Goal: Task Accomplishment & Management: Manage account settings

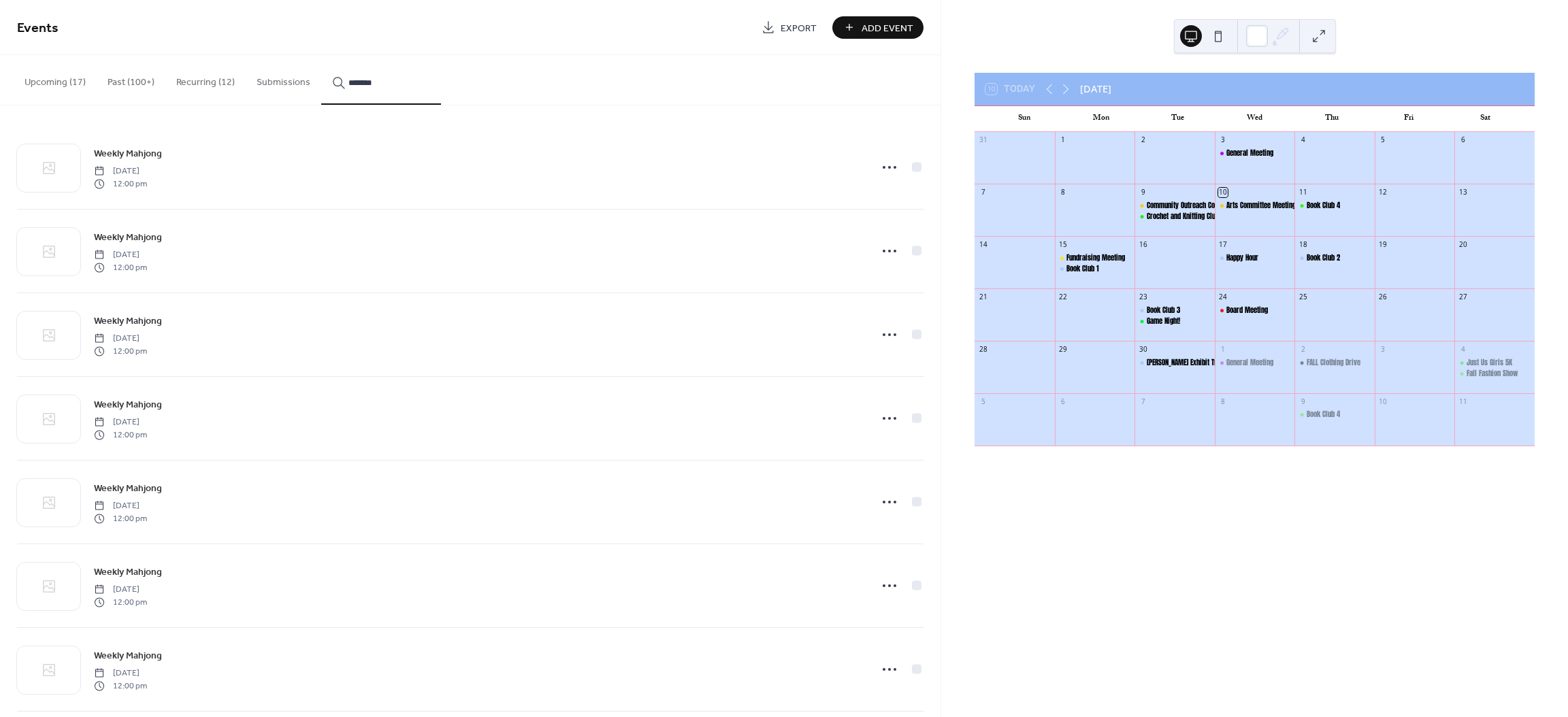
scroll to position [1769, 0]
click at [883, 163] on icon at bounding box center [890, 156] width 22 height 22
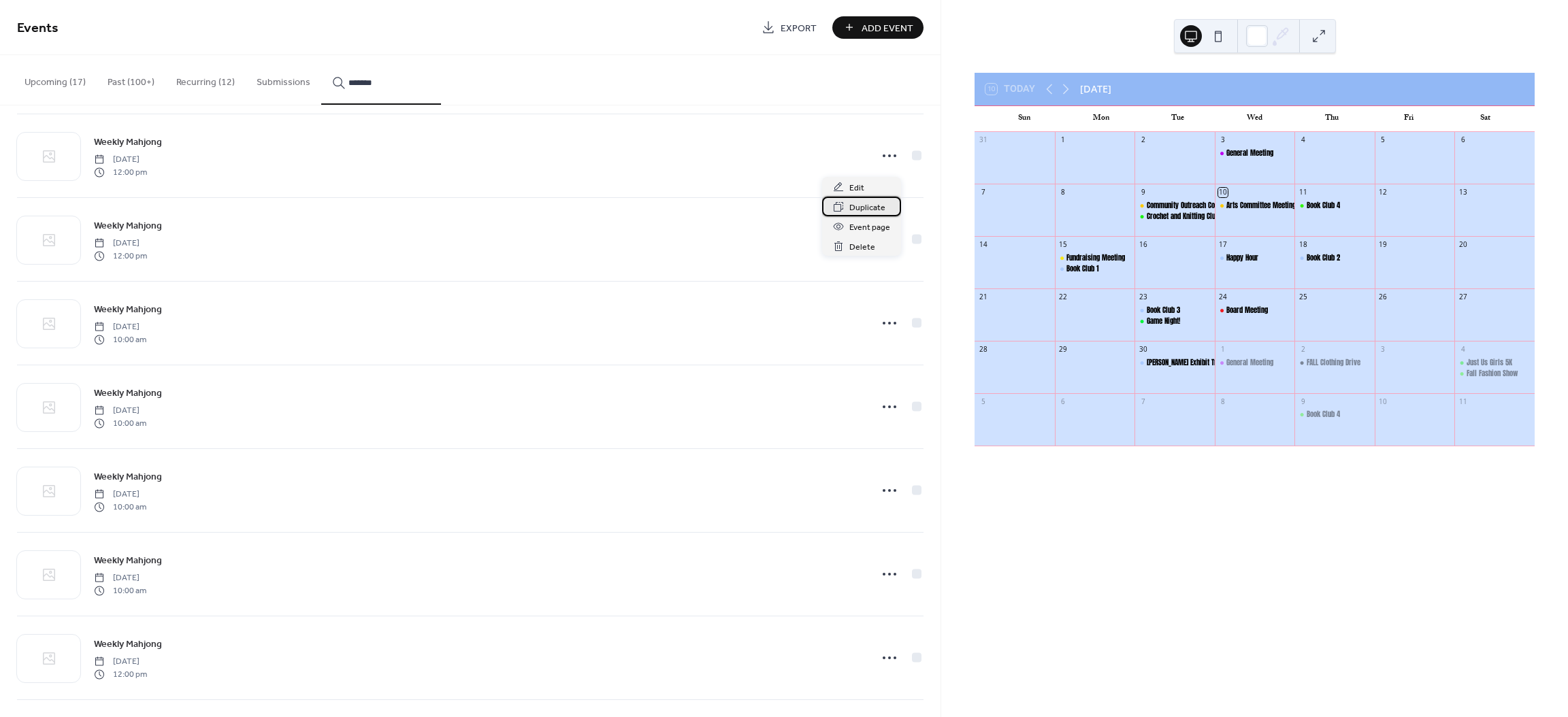
click at [858, 207] on span "Duplicate" at bounding box center [868, 207] width 36 height 14
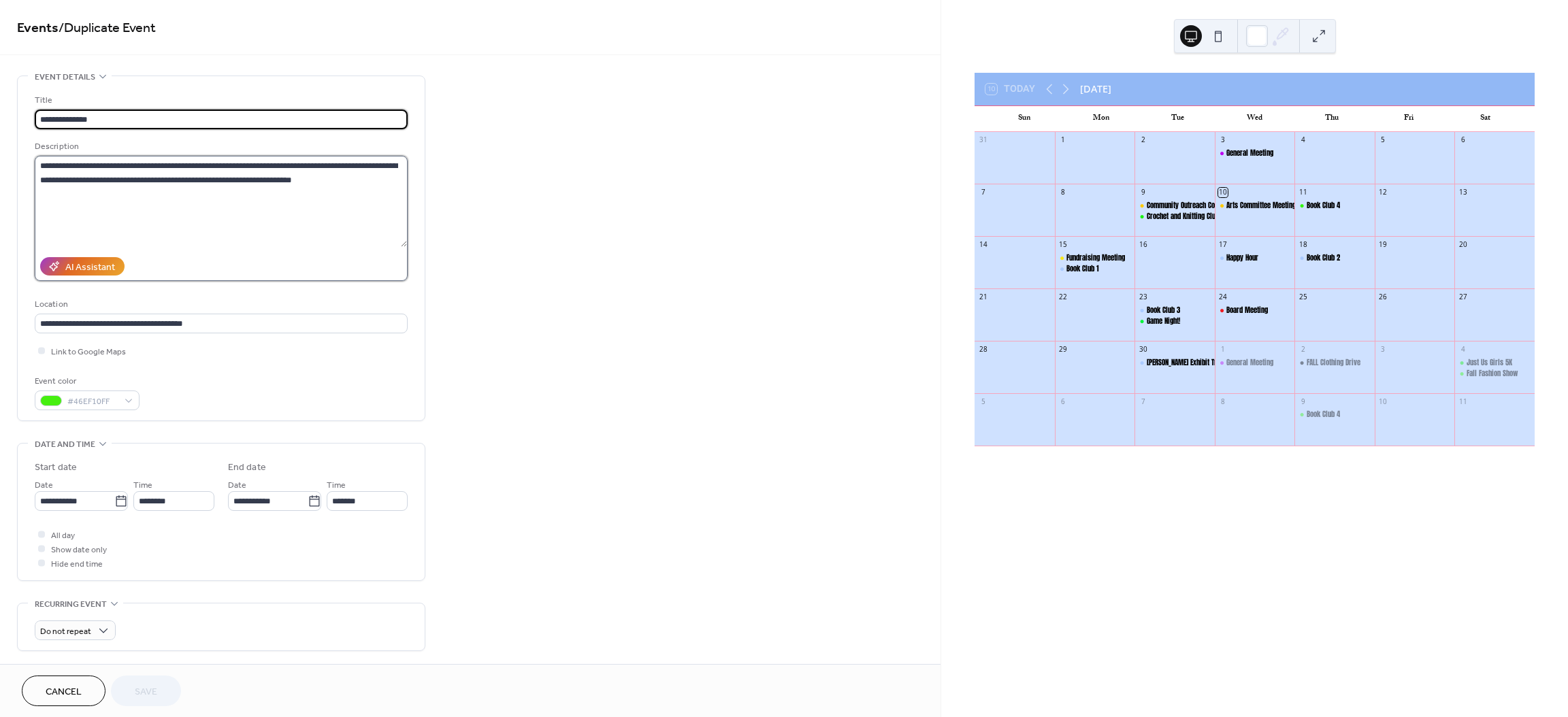
click at [398, 164] on textarea "**********" at bounding box center [220, 201] width 372 height 91
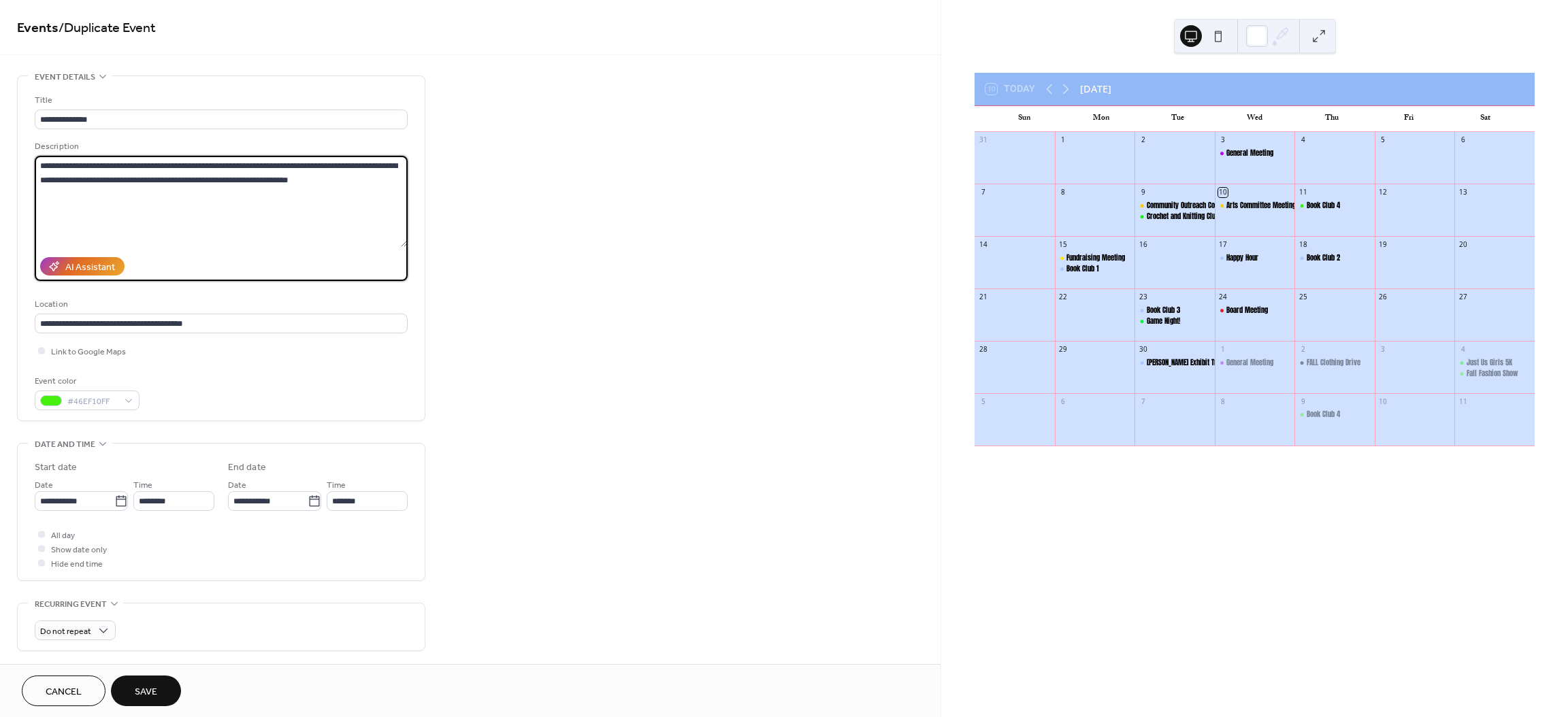
click at [87, 165] on textarea "**********" at bounding box center [220, 201] width 372 height 91
click at [248, 165] on textarea "**********" at bounding box center [220, 201] width 372 height 91
type textarea "**********"
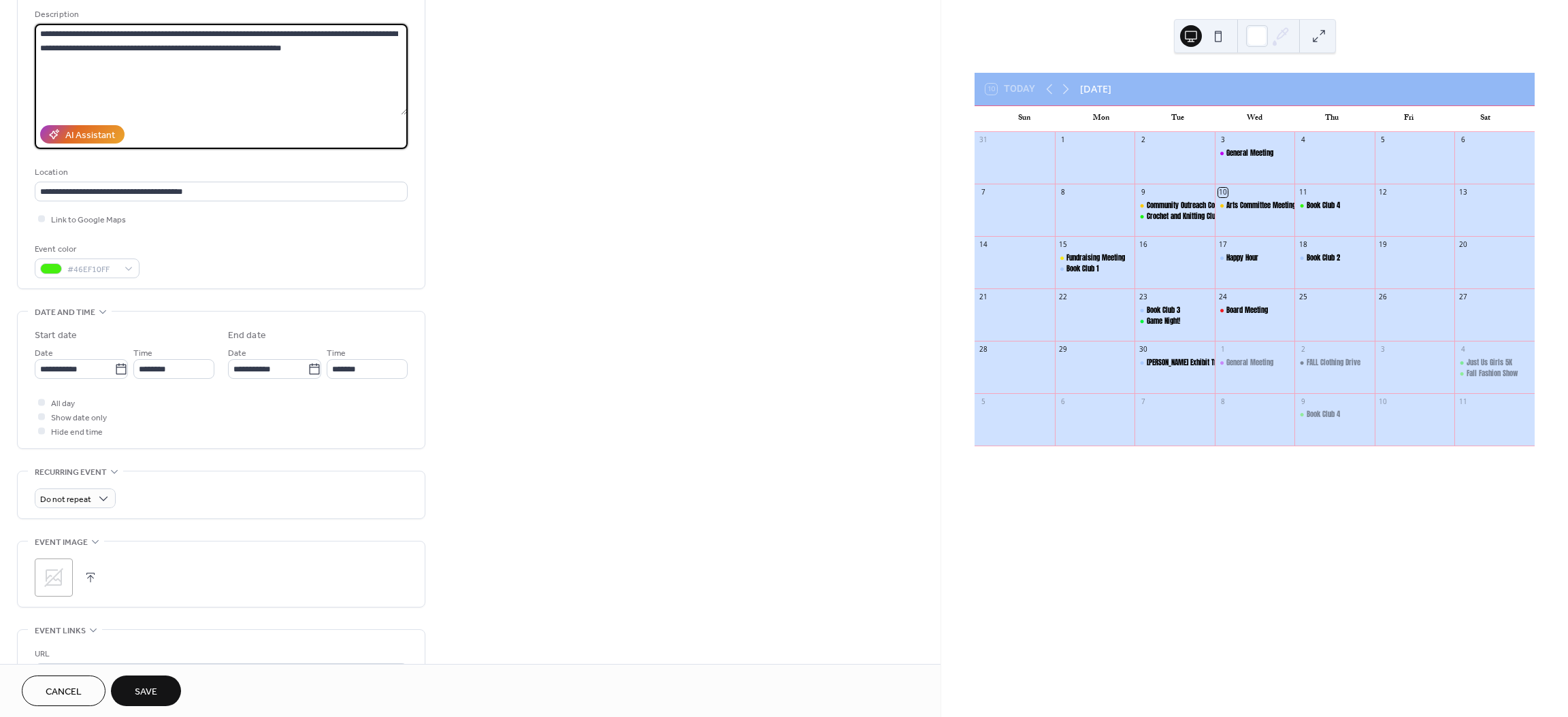
scroll to position [136, 0]
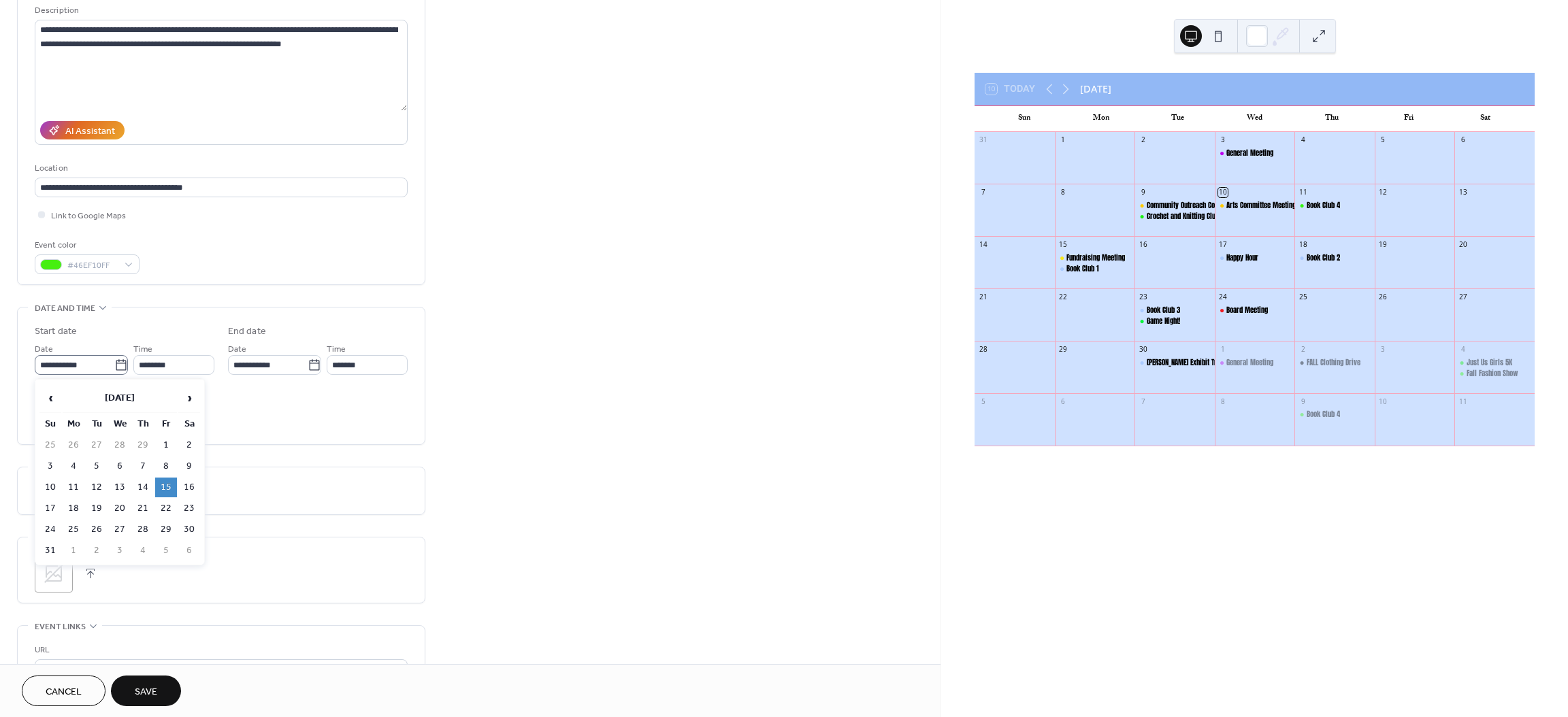
click at [117, 366] on icon at bounding box center [121, 365] width 13 height 13
click at [114, 366] on input "**********" at bounding box center [74, 365] width 80 height 20
click at [190, 394] on span "›" at bounding box center [190, 398] width 20 height 27
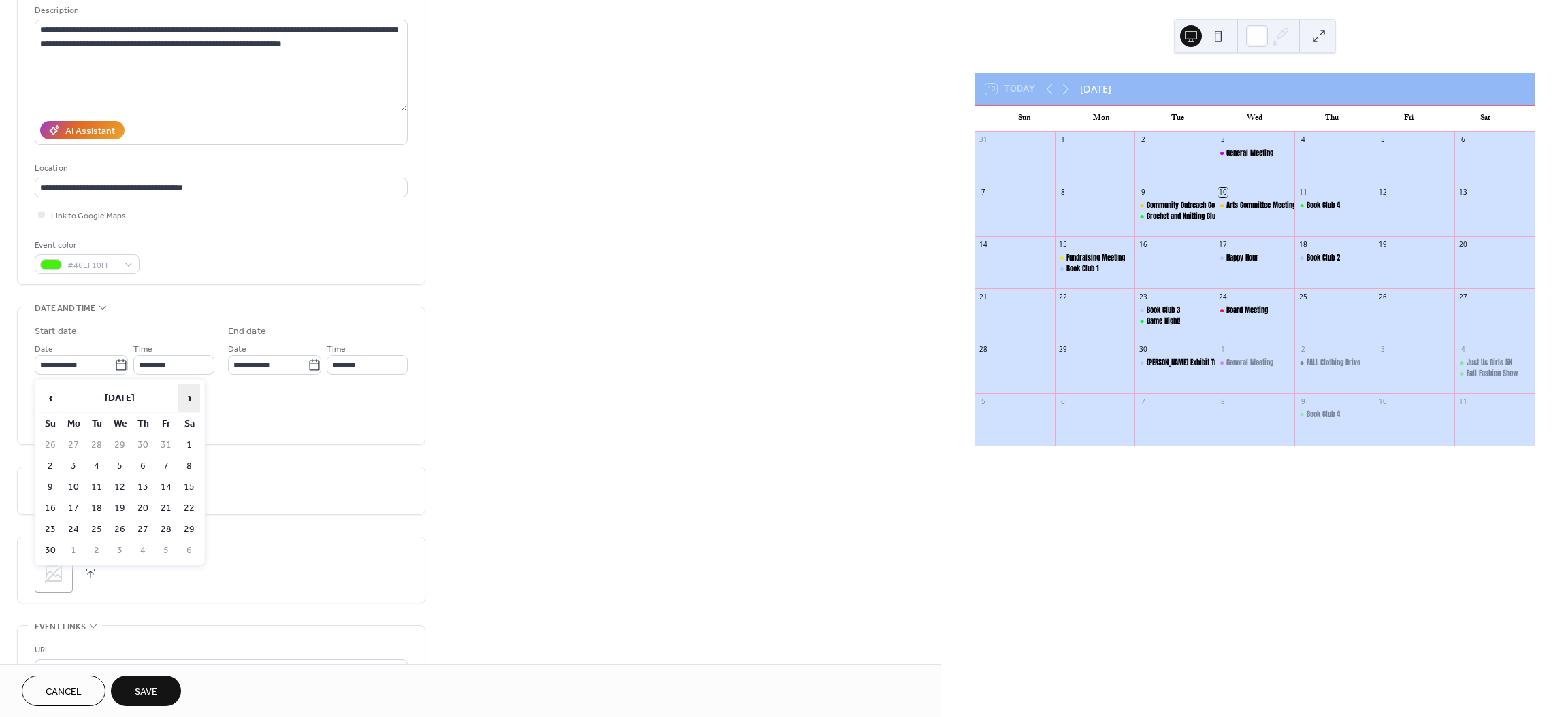
click at [190, 394] on span "›" at bounding box center [190, 398] width 20 height 27
click at [190, 392] on span "›" at bounding box center [190, 398] width 20 height 27
click at [192, 391] on span "›" at bounding box center [190, 398] width 20 height 27
click at [195, 391] on span "›" at bounding box center [190, 398] width 20 height 27
click at [193, 398] on span "›" at bounding box center [190, 398] width 20 height 27
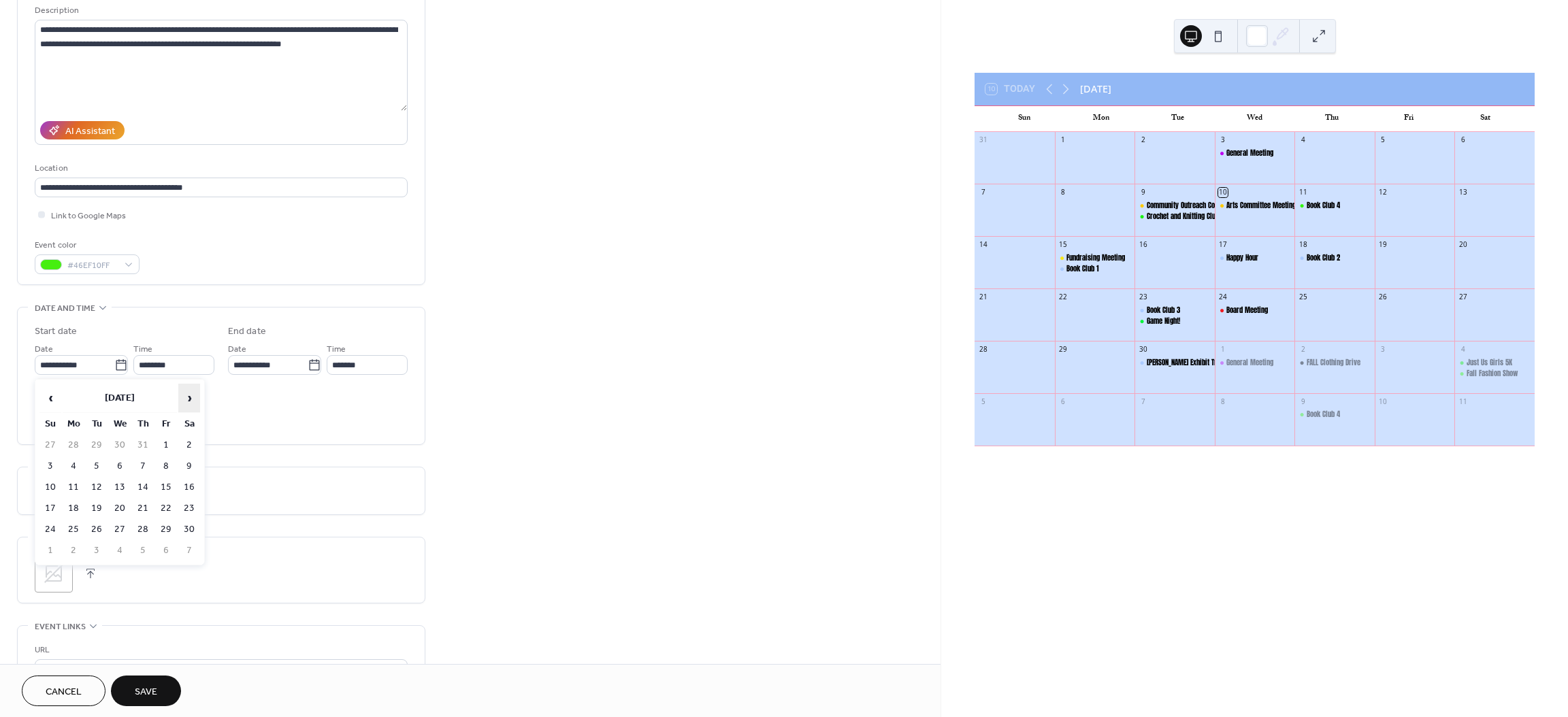
click at [193, 398] on span "›" at bounding box center [190, 398] width 20 height 27
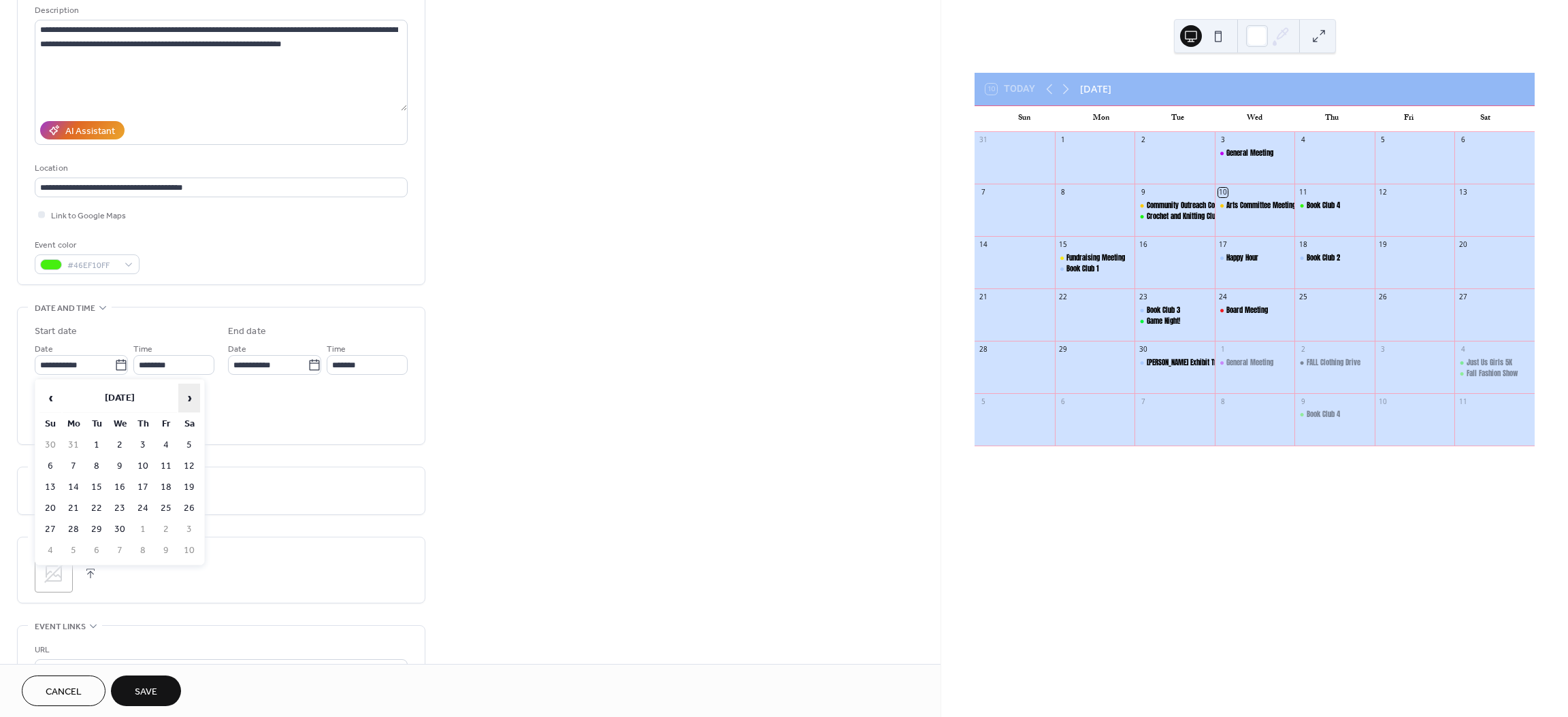
click at [193, 398] on span "›" at bounding box center [190, 398] width 20 height 27
click at [192, 399] on span "›" at bounding box center [190, 398] width 20 height 27
click at [194, 399] on span "›" at bounding box center [190, 398] width 20 height 27
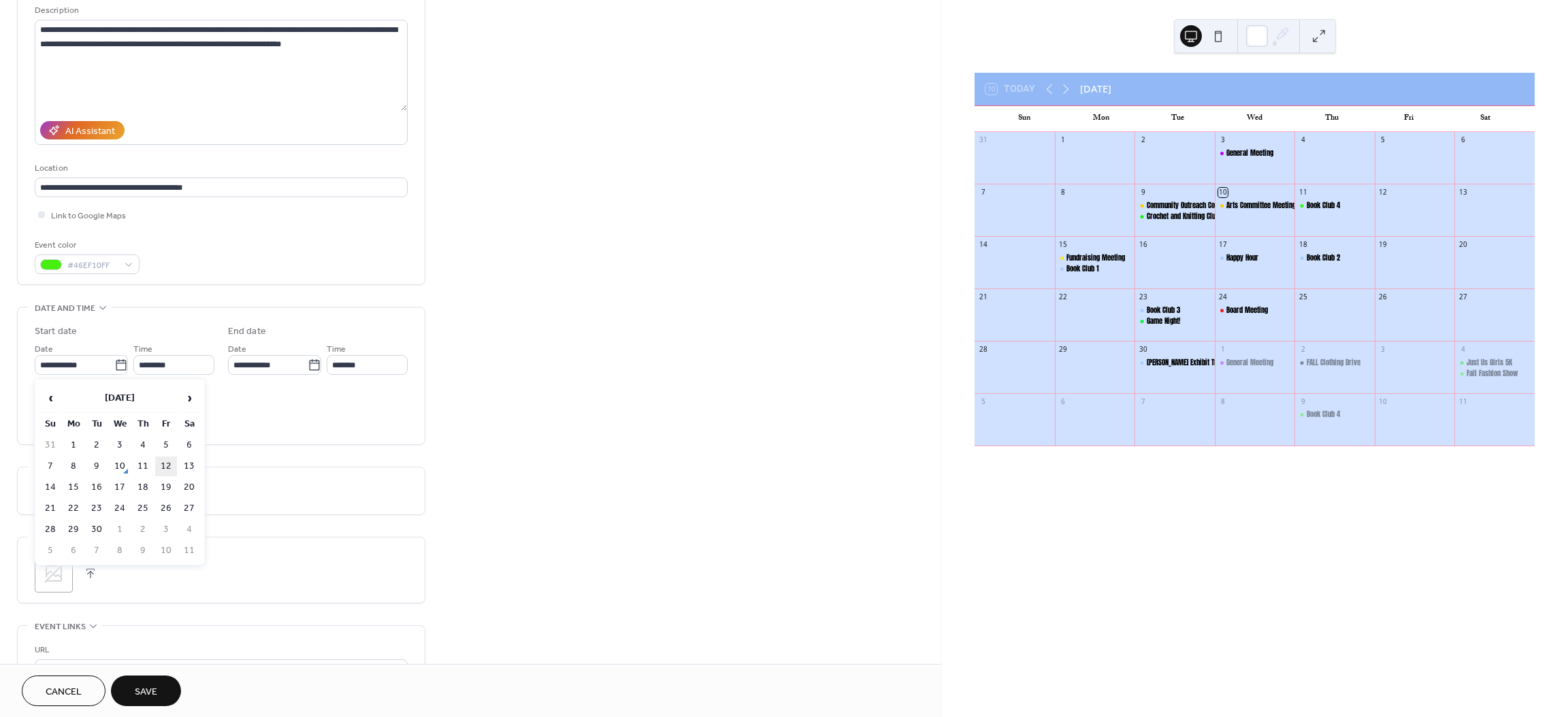
click at [169, 464] on td "12" at bounding box center [166, 466] width 22 height 20
type input "**********"
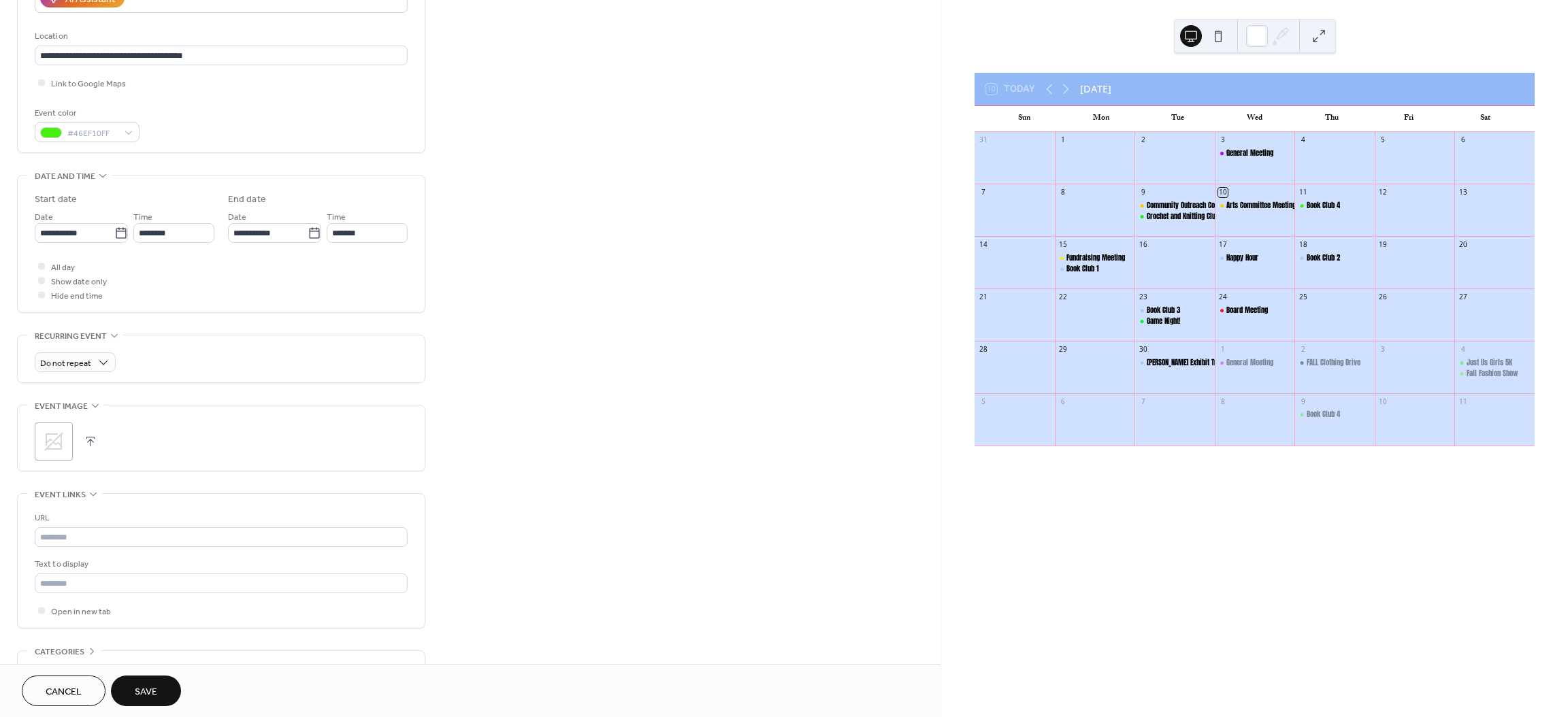
scroll to position [272, 0]
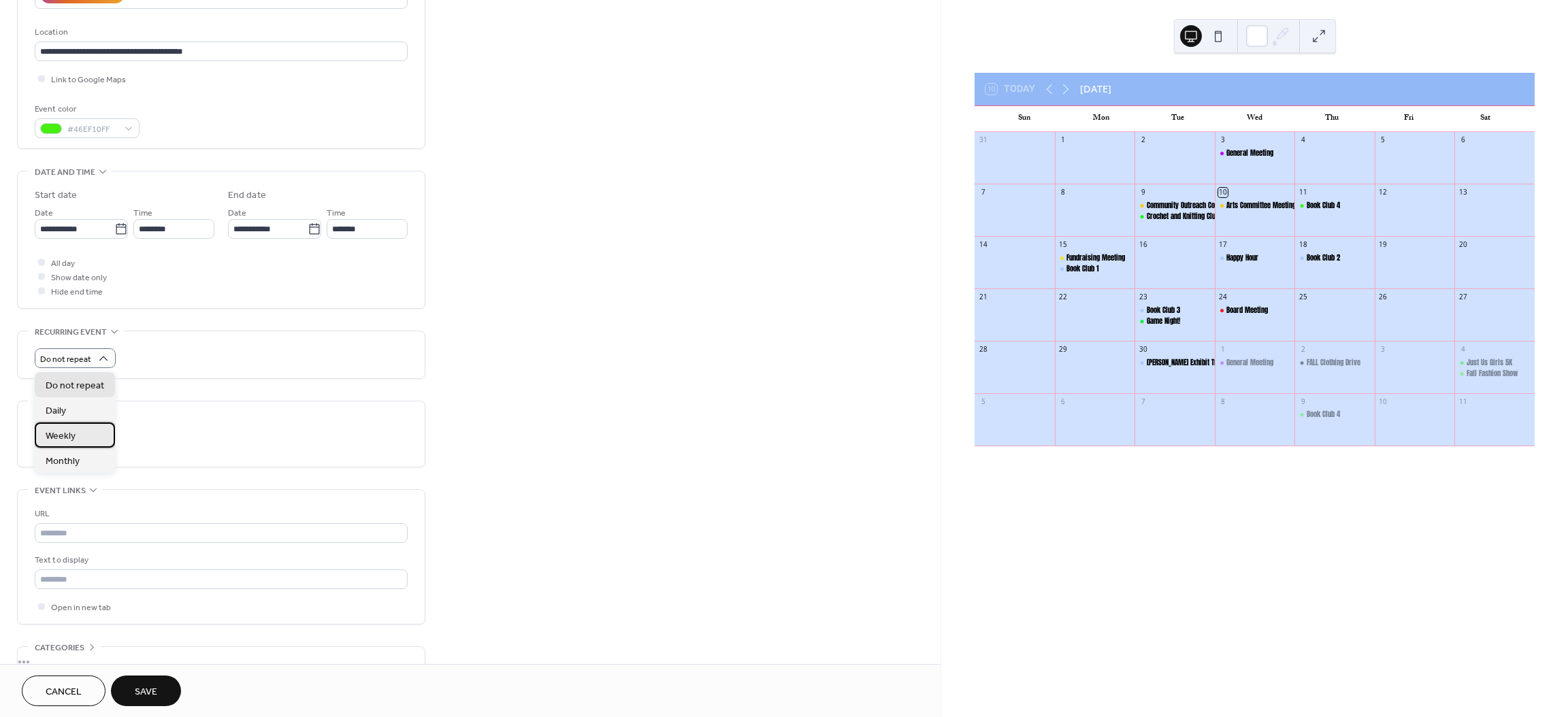
click at [90, 431] on div "Weekly" at bounding box center [74, 435] width 81 height 25
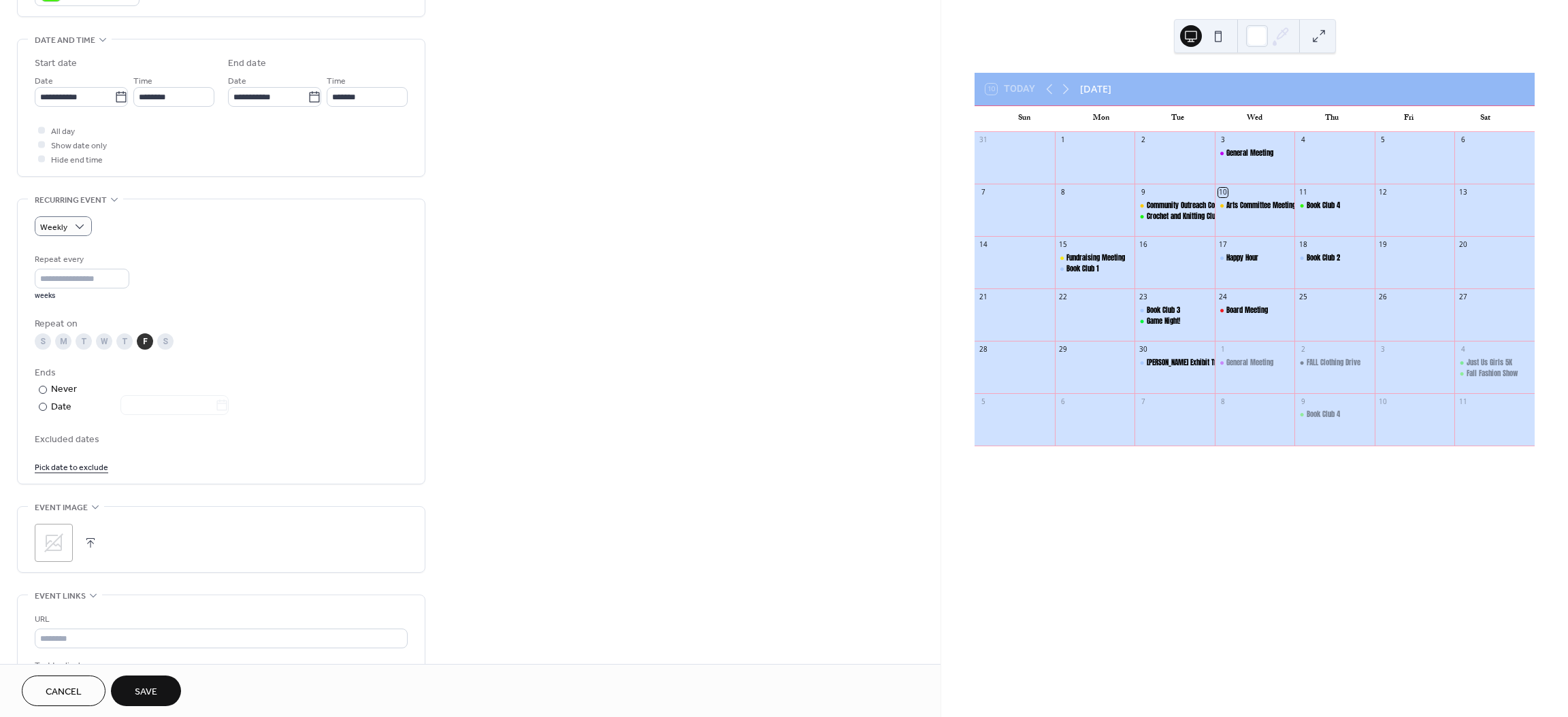
scroll to position [408, 0]
click at [42, 405] on div at bounding box center [43, 402] width 8 height 8
click at [227, 400] on icon at bounding box center [222, 401] width 10 height 11
click at [215, 400] on input "text" at bounding box center [168, 401] width 95 height 20
click at [258, 428] on span "›" at bounding box center [258, 434] width 20 height 27
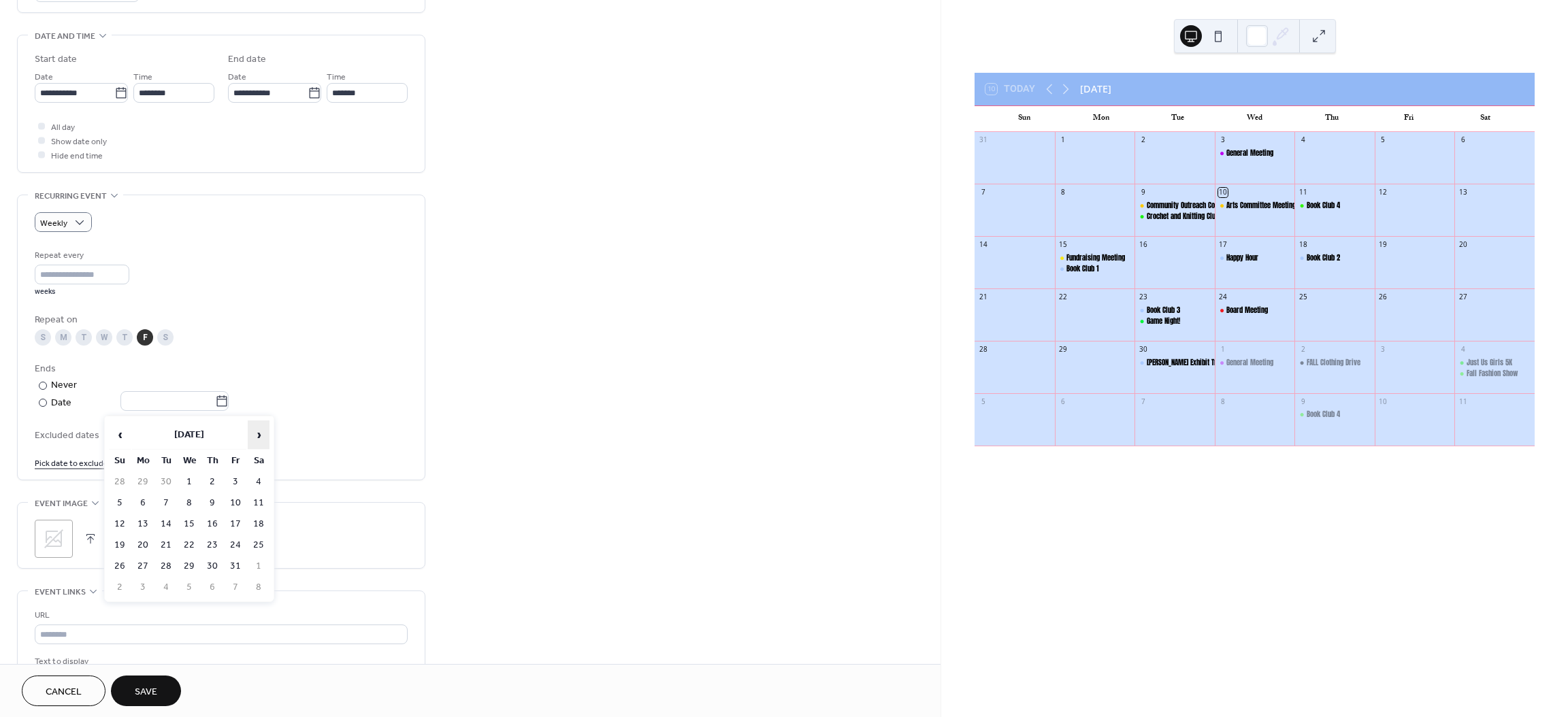
click at [259, 432] on span "›" at bounding box center [258, 434] width 20 height 27
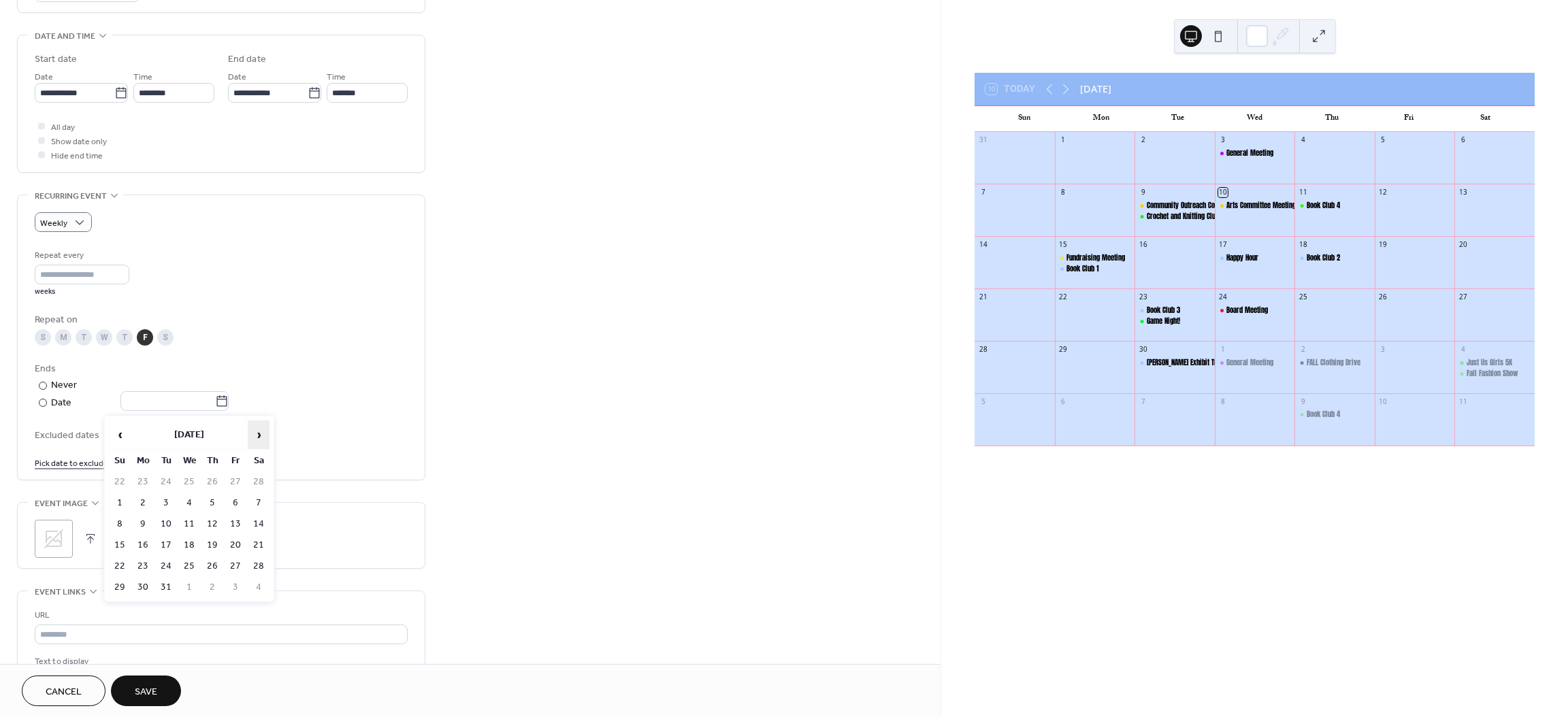
click at [259, 432] on span "›" at bounding box center [258, 434] width 20 height 27
click at [121, 434] on span "‹" at bounding box center [120, 434] width 20 height 27
click at [236, 543] on td "22" at bounding box center [236, 545] width 22 height 20
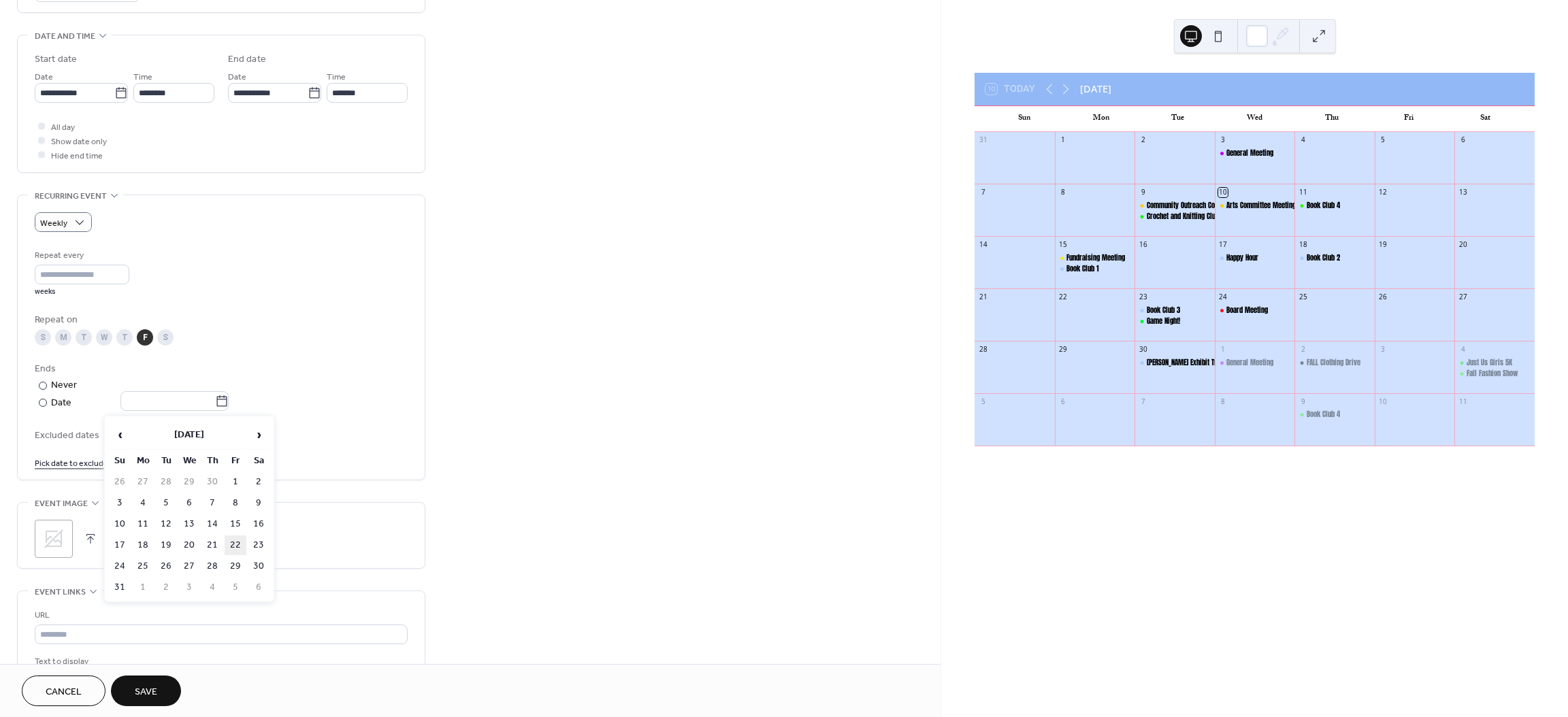
type input "**********"
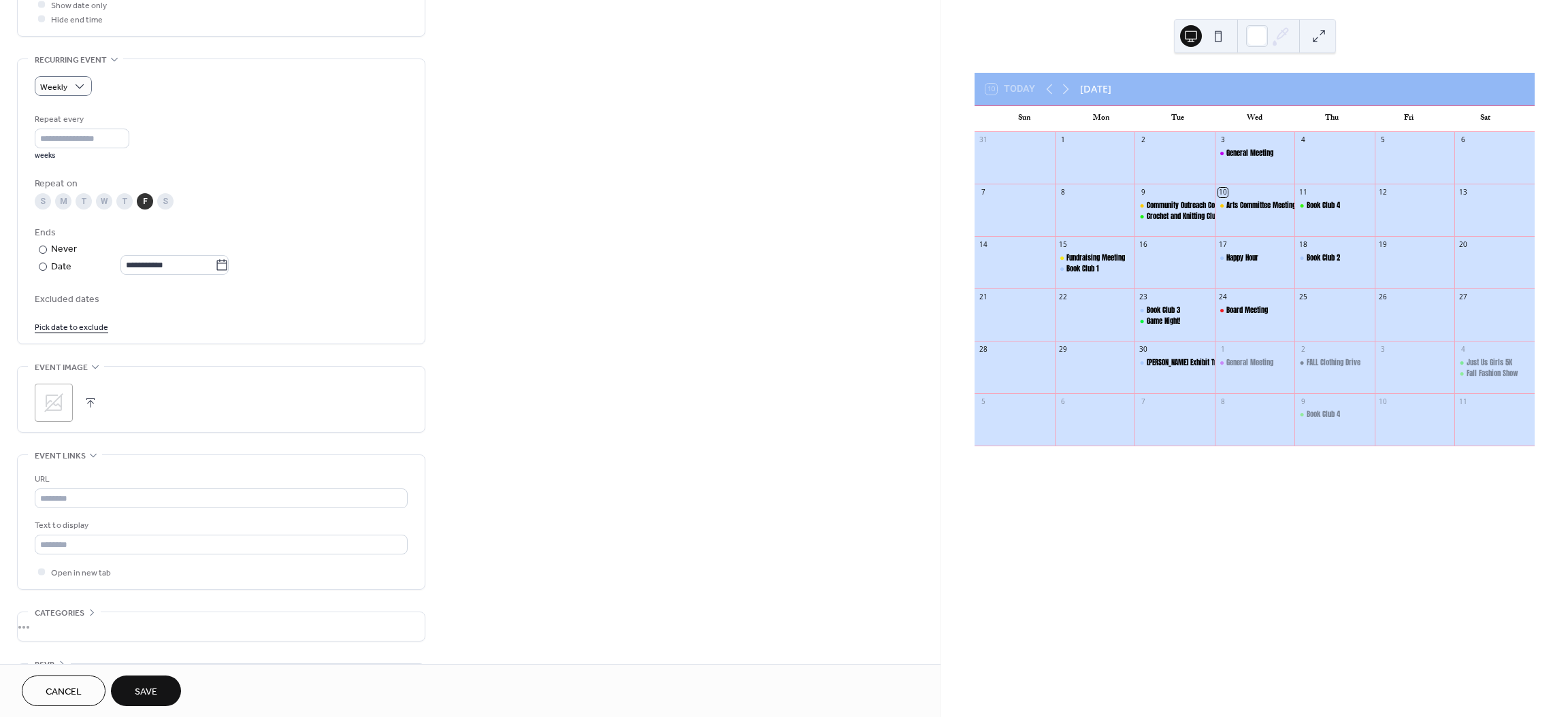
scroll to position [591, 0]
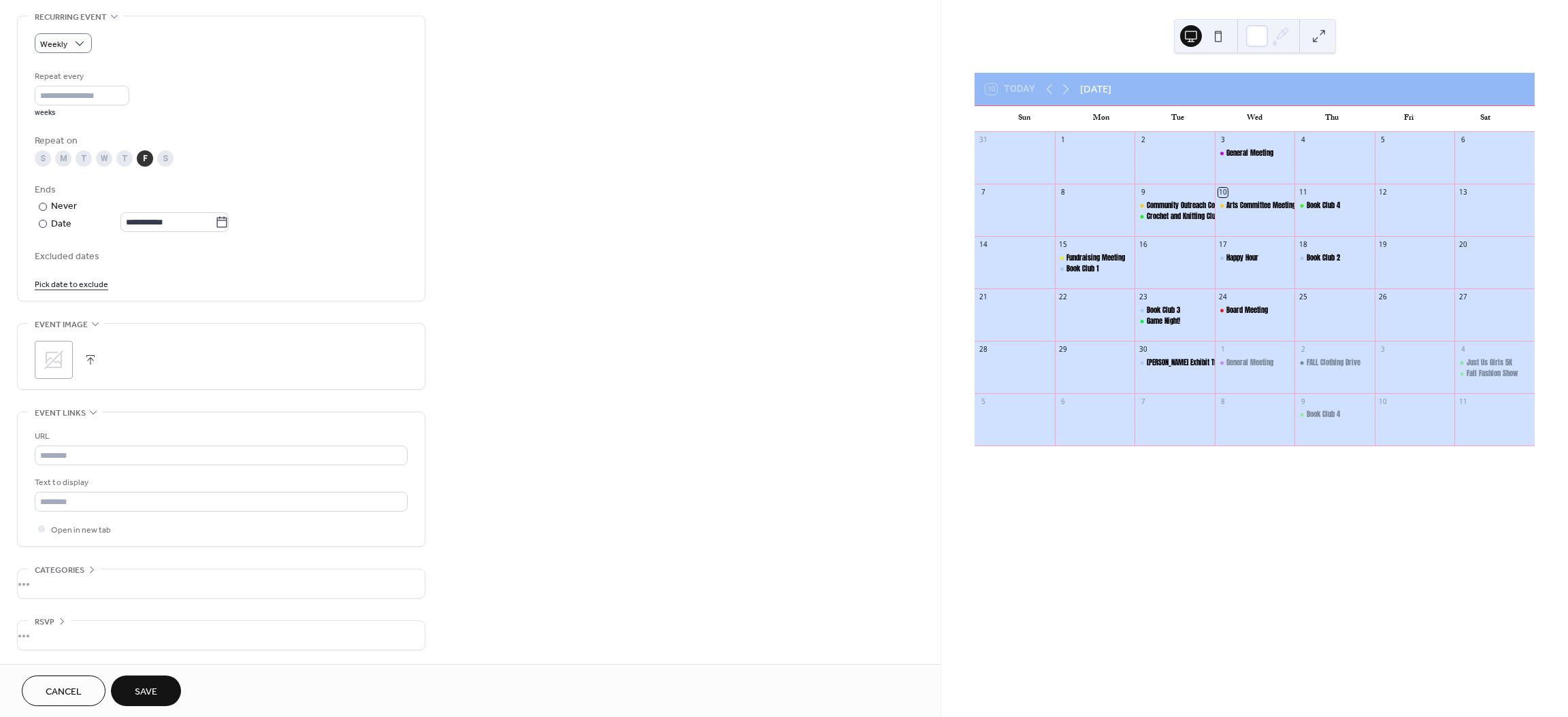
click at [125, 689] on button "Save" at bounding box center [146, 690] width 70 height 31
